Goal: Information Seeking & Learning: Understand process/instructions

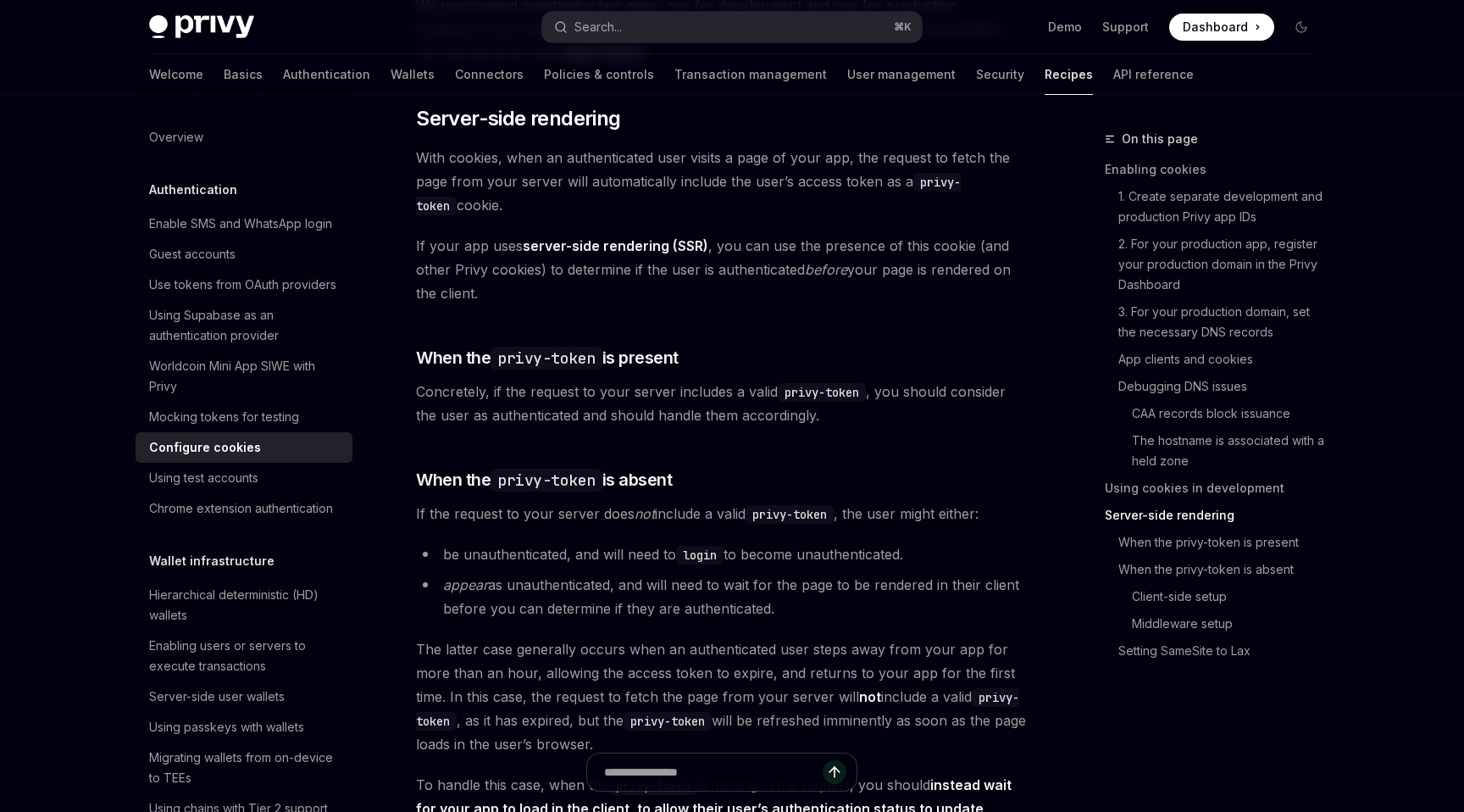
type textarea "*"
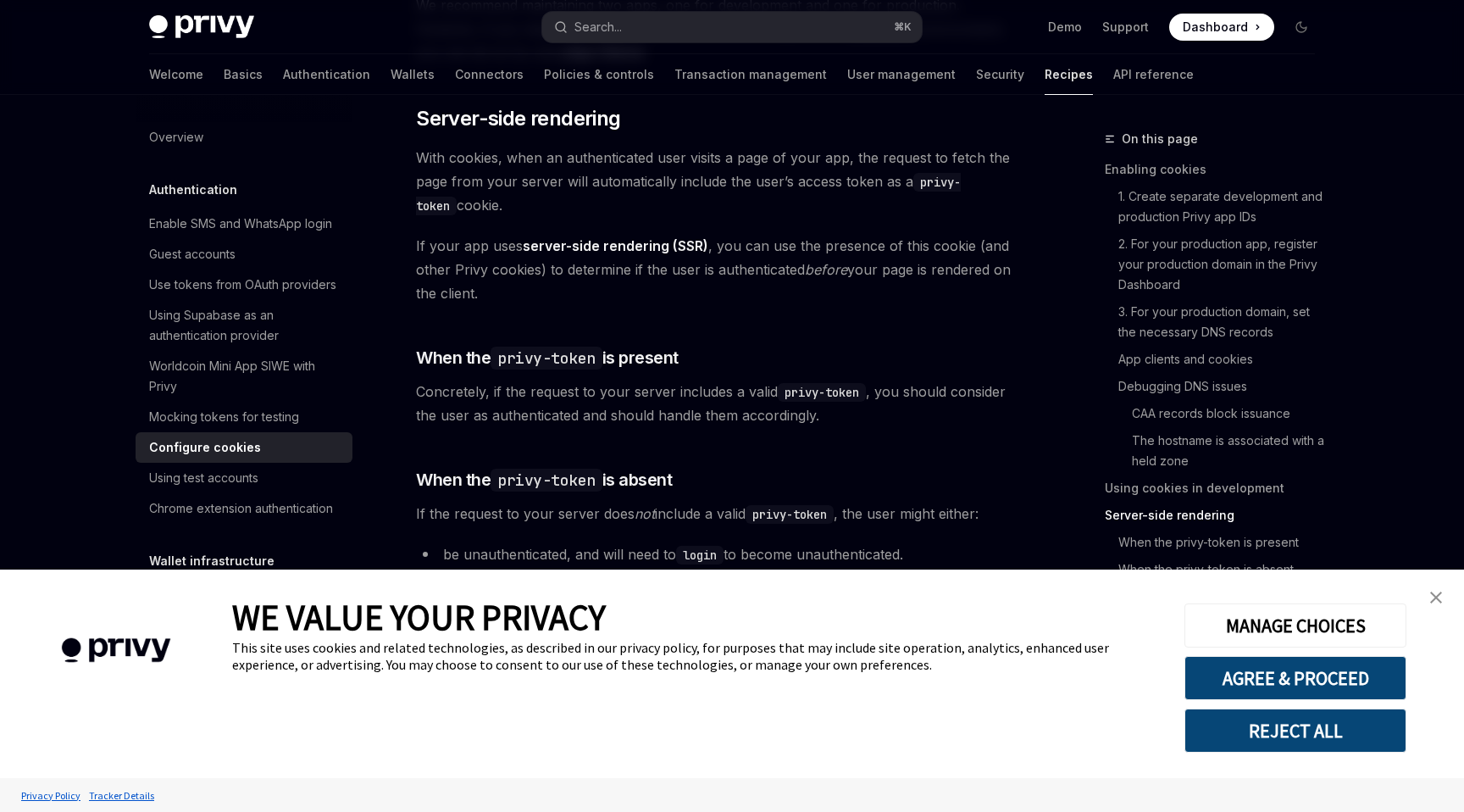
click at [1437, 596] on img "close banner" at bounding box center [1437, 597] width 12 height 12
